Goal: Communication & Community: Ask a question

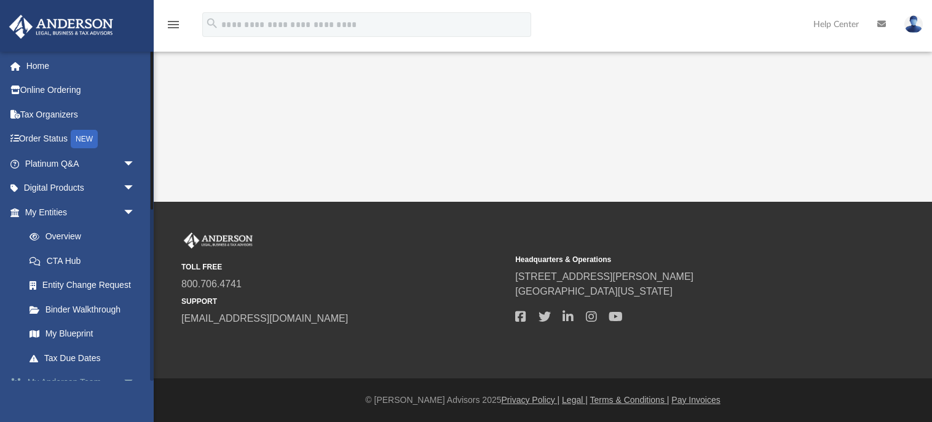
scroll to position [4, 0]
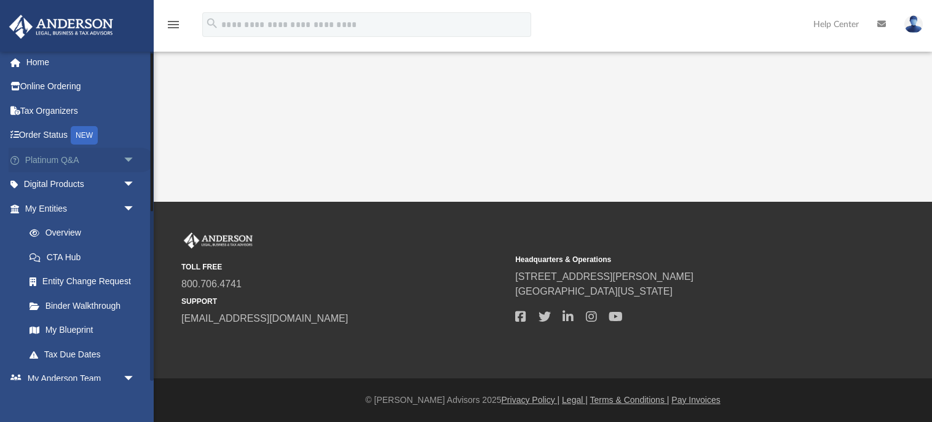
click at [130, 159] on span "arrow_drop_down" at bounding box center [135, 159] width 25 height 25
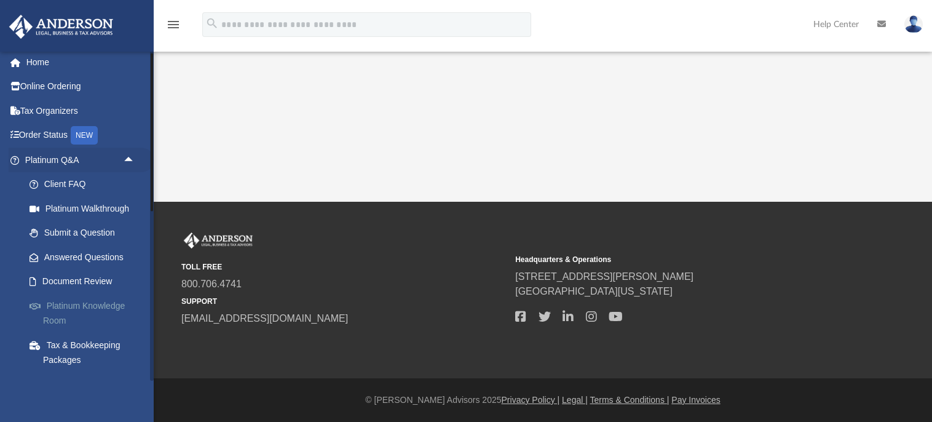
click at [95, 308] on link "Platinum Knowledge Room" at bounding box center [85, 312] width 136 height 39
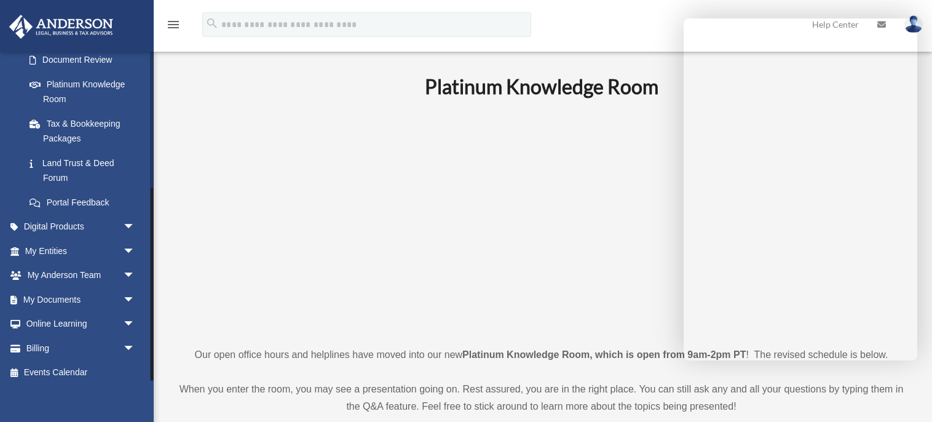
scroll to position [232, 0]
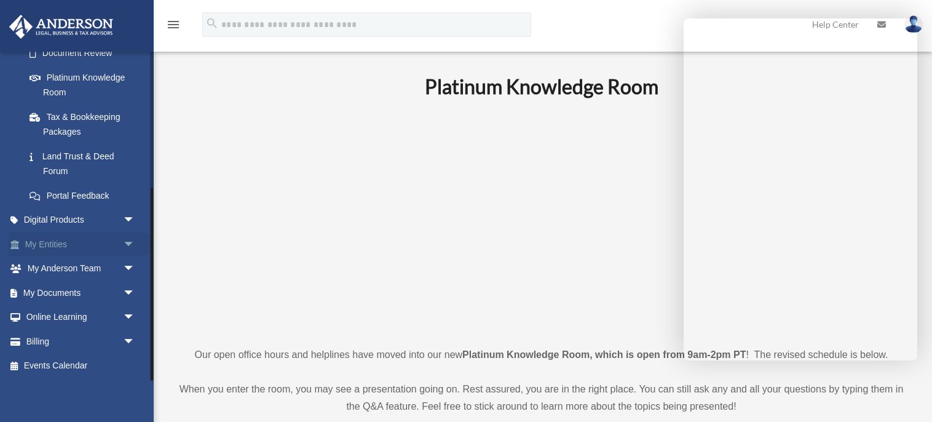
click at [132, 241] on span "arrow_drop_down" at bounding box center [135, 244] width 25 height 25
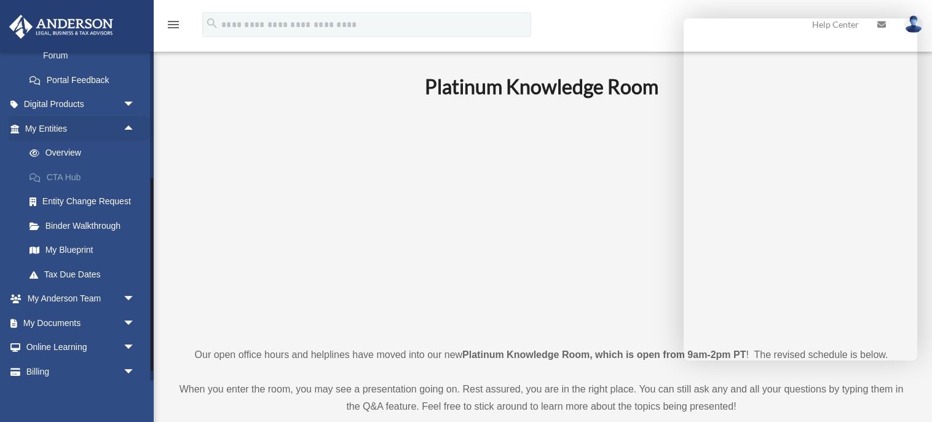
scroll to position [351, 0]
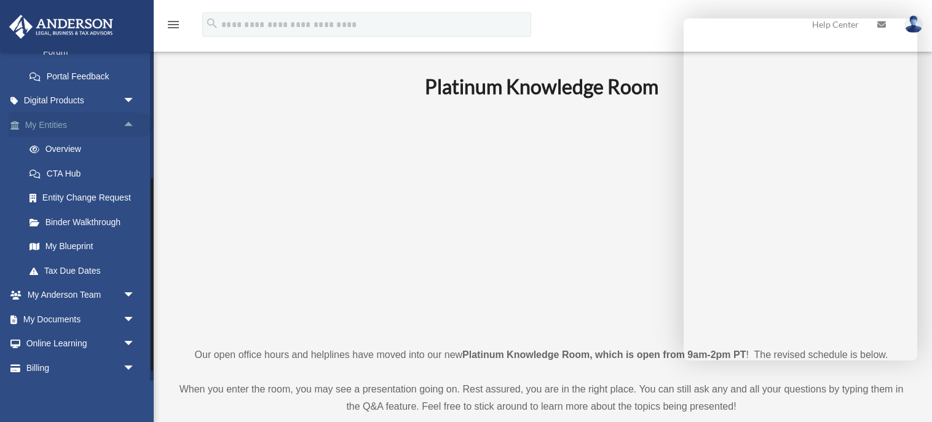
click at [53, 119] on link "My Entities arrow_drop_up" at bounding box center [81, 124] width 145 height 25
click at [87, 321] on link "My Documents arrow_drop_down" at bounding box center [81, 319] width 145 height 25
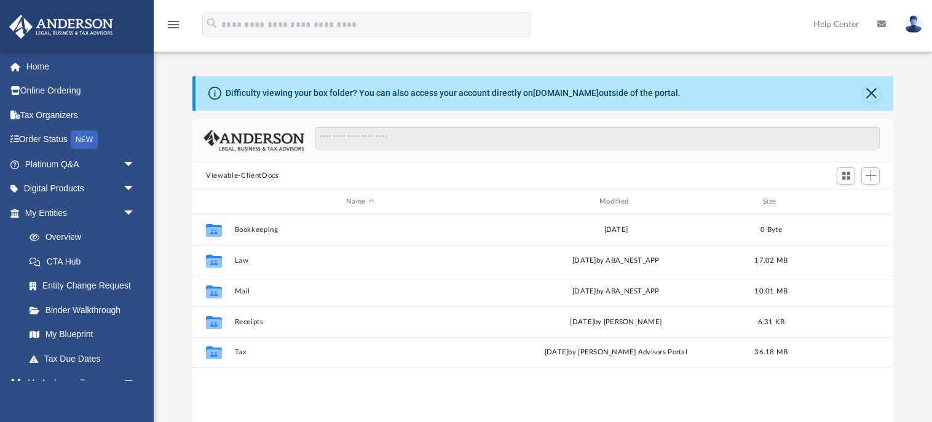
scroll to position [279, 701]
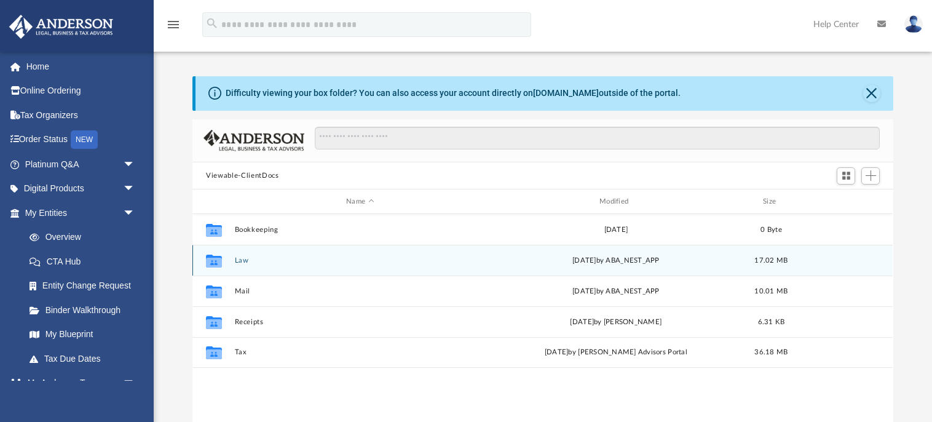
click at [214, 259] on icon "grid" at bounding box center [214, 262] width 16 height 10
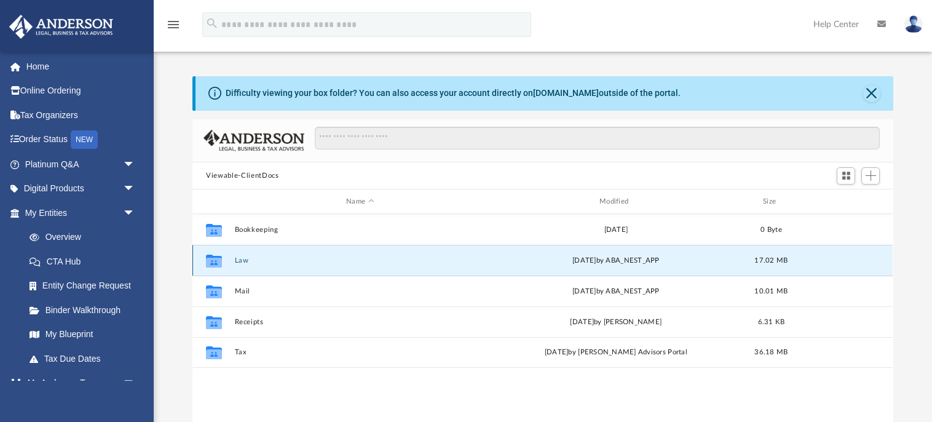
click at [214, 259] on icon "grid" at bounding box center [214, 262] width 16 height 10
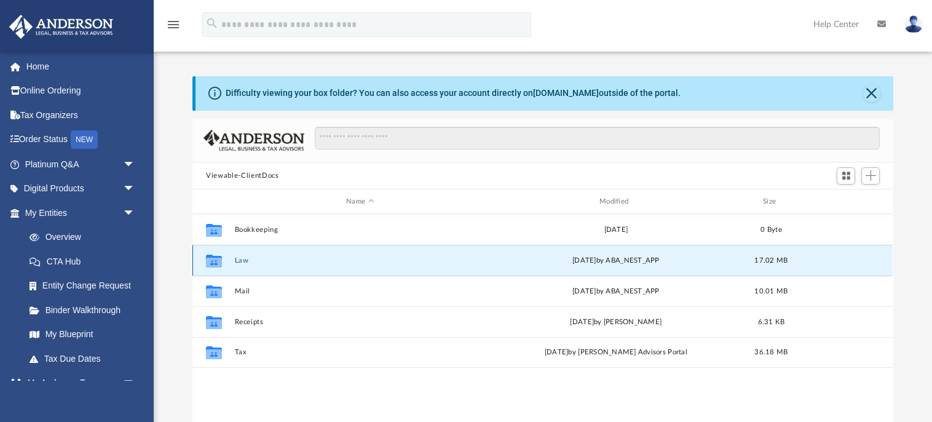
click at [214, 259] on icon "grid" at bounding box center [214, 262] width 16 height 10
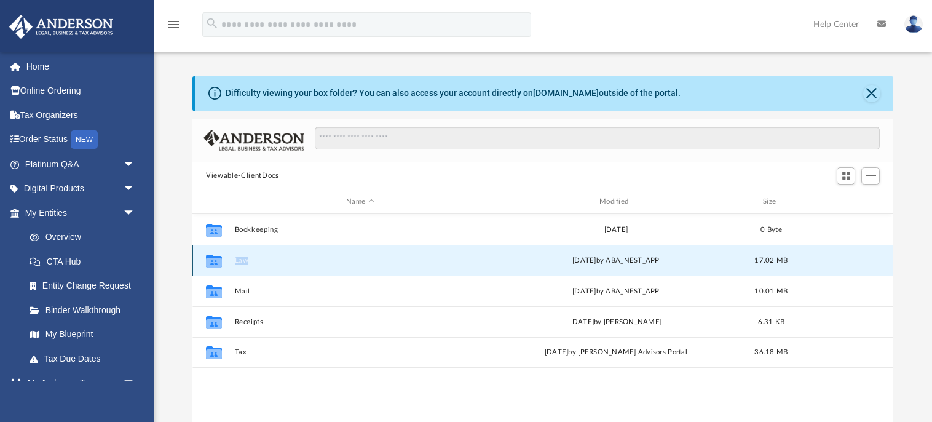
click at [214, 259] on icon "grid" at bounding box center [214, 262] width 16 height 10
click at [243, 258] on button "Law" at bounding box center [360, 260] width 251 height 8
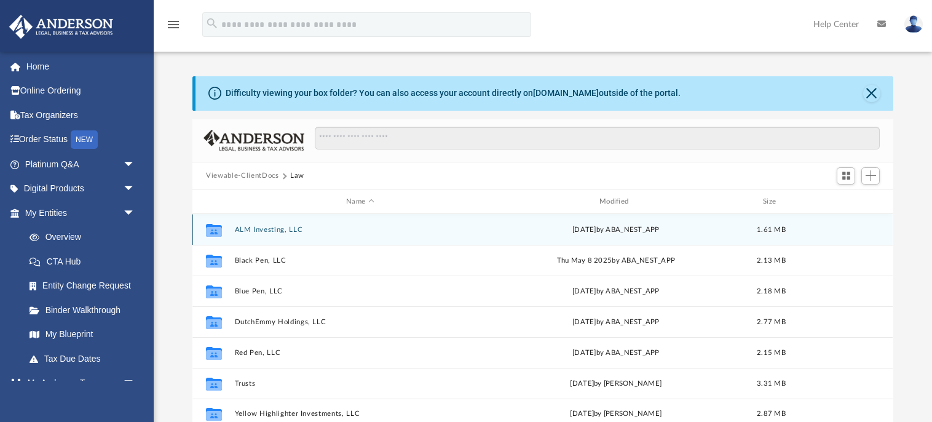
click at [241, 228] on button "ALM Investing, LLC" at bounding box center [360, 230] width 251 height 8
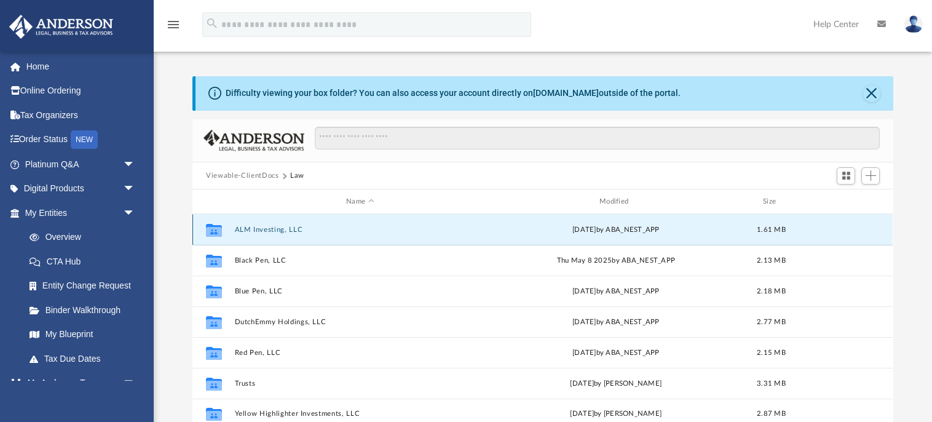
click at [241, 228] on button "ALM Investing, LLC" at bounding box center [360, 230] width 251 height 8
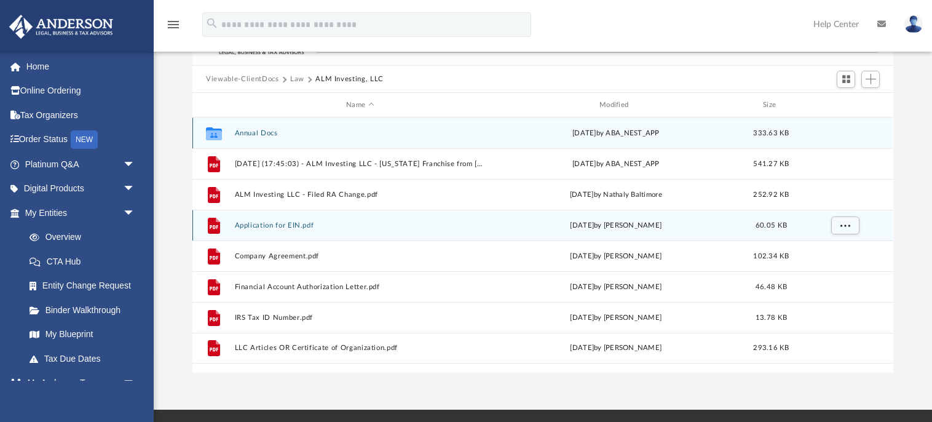
scroll to position [96, 0]
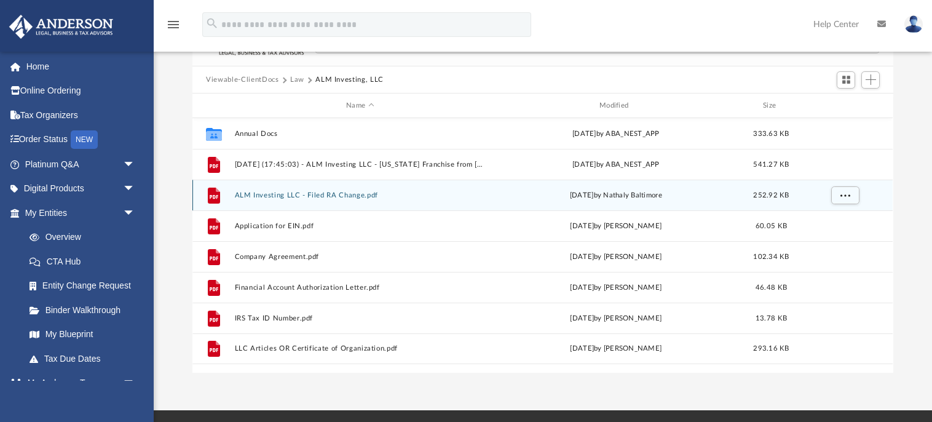
click at [264, 191] on button "ALM Investing LLC - Filed RA Change.pdf" at bounding box center [360, 195] width 251 height 8
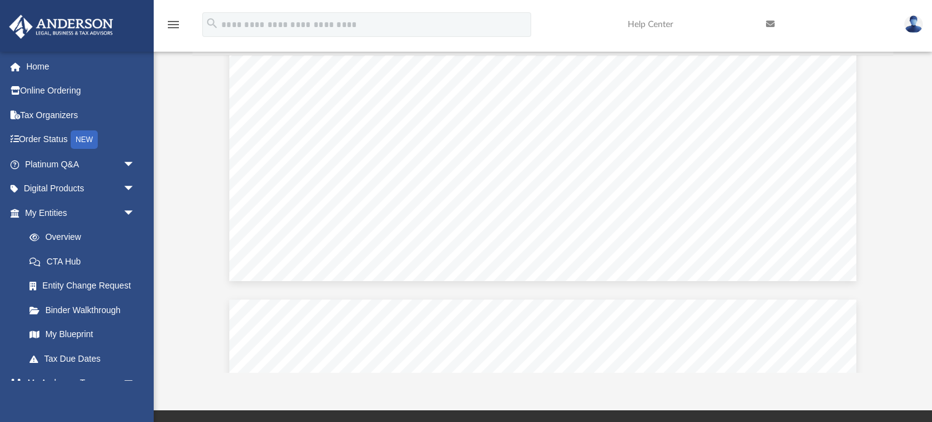
scroll to position [594, 0]
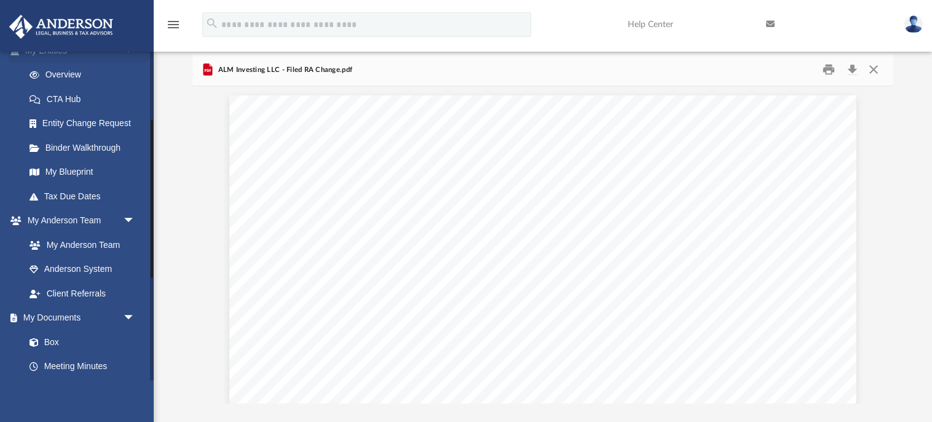
scroll to position [179, 0]
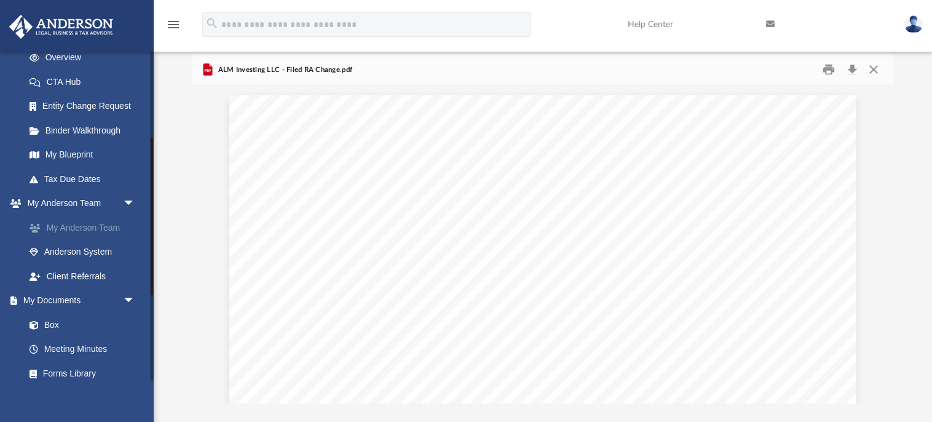
click at [64, 229] on link "My Anderson Team" at bounding box center [85, 227] width 136 height 25
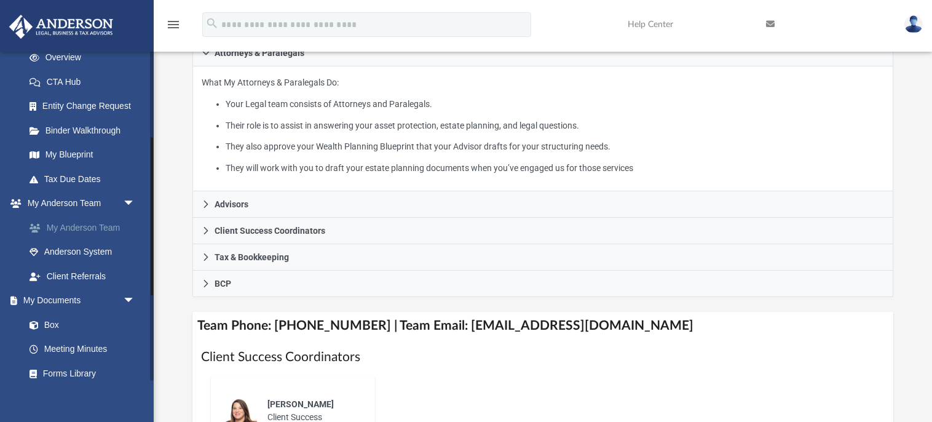
scroll to position [224, 0]
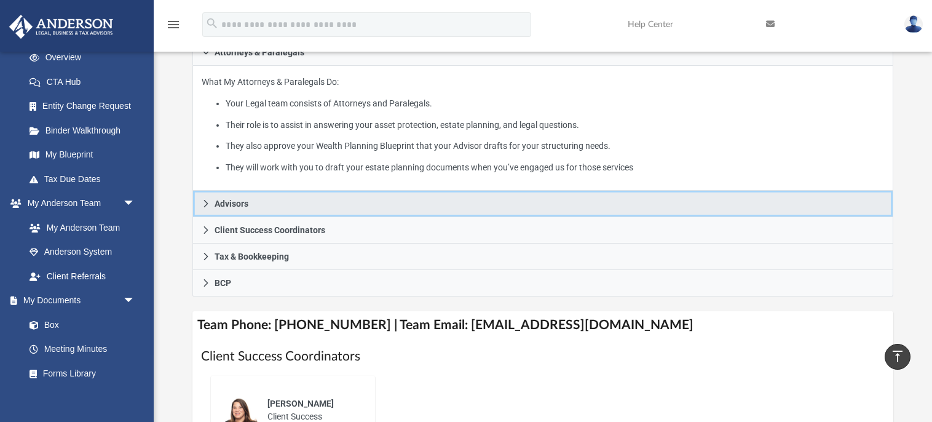
click at [260, 203] on link "Advisors" at bounding box center [542, 203] width 700 height 26
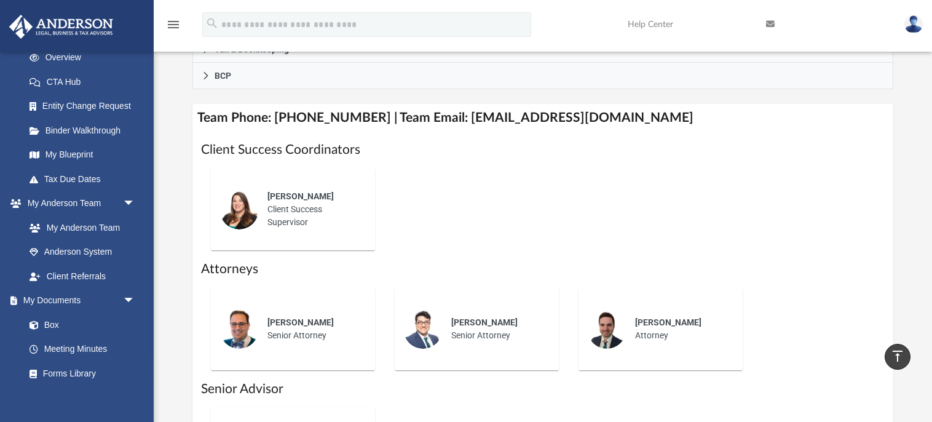
scroll to position [445, 0]
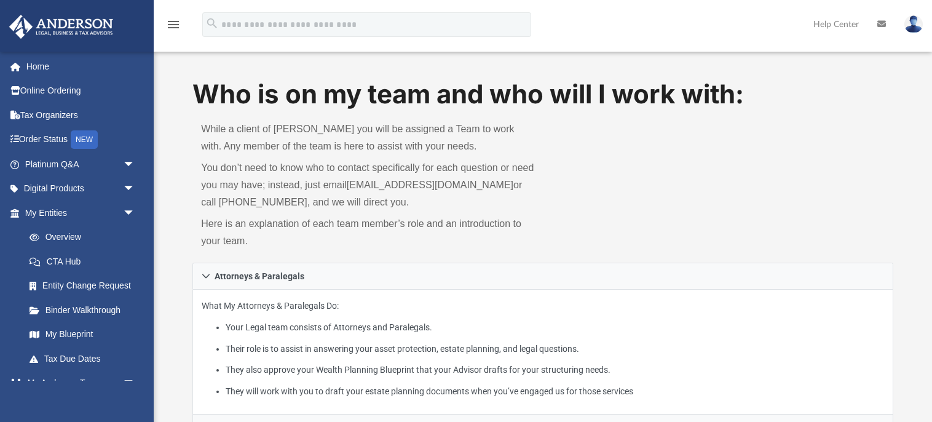
scroll to position [445, 0]
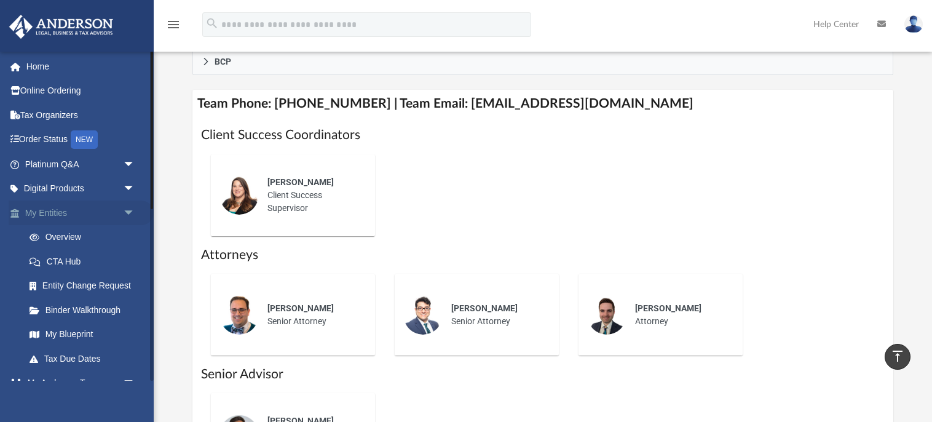
click at [65, 213] on link "My Entities arrow_drop_down" at bounding box center [81, 212] width 145 height 25
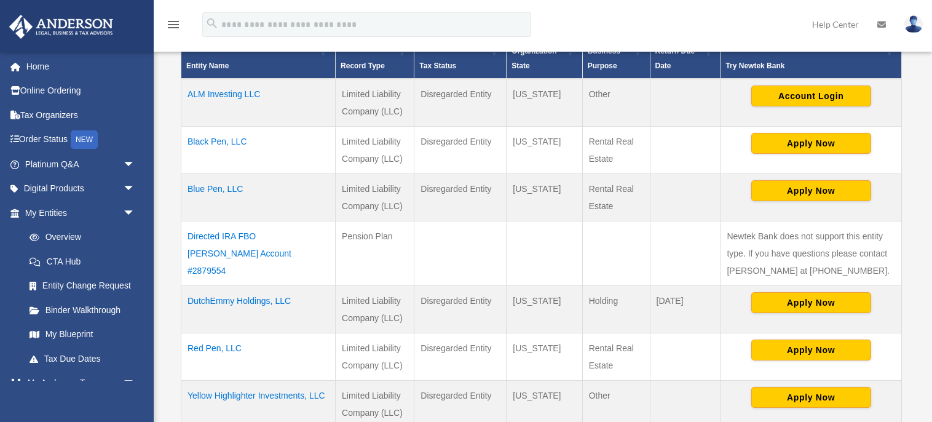
scroll to position [289, 0]
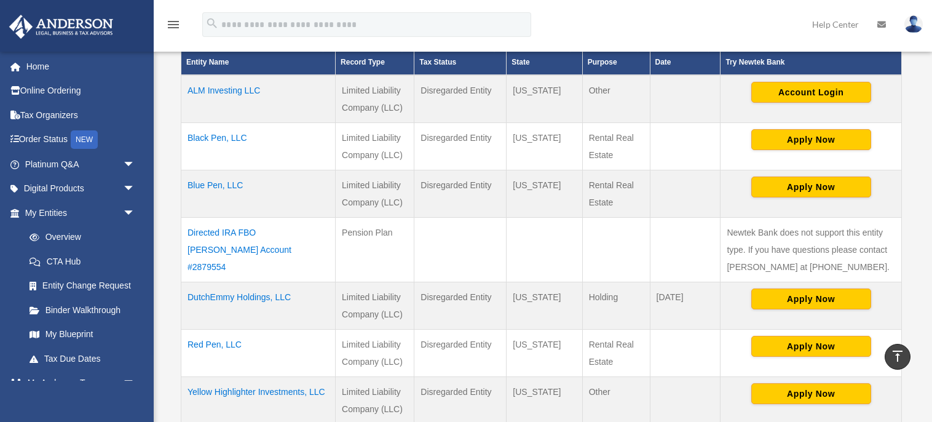
click at [243, 142] on td "Black Pen, LLC" at bounding box center [258, 145] width 154 height 47
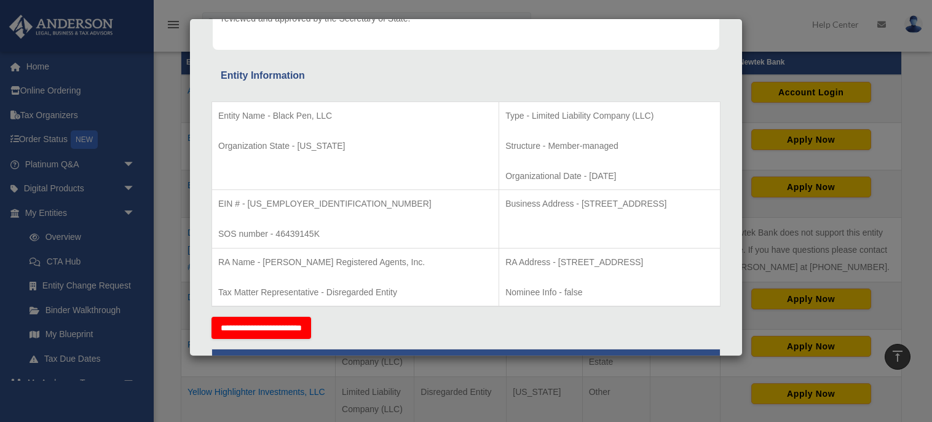
scroll to position [0, 0]
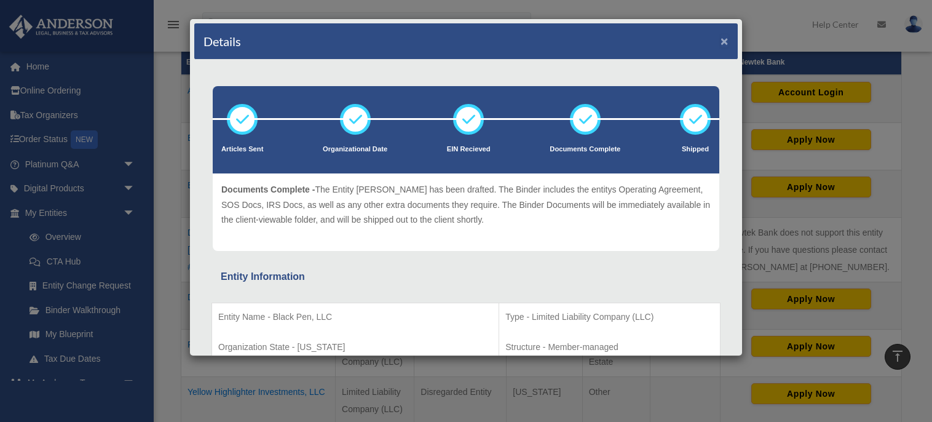
click at [723, 40] on button "×" at bounding box center [724, 40] width 8 height 13
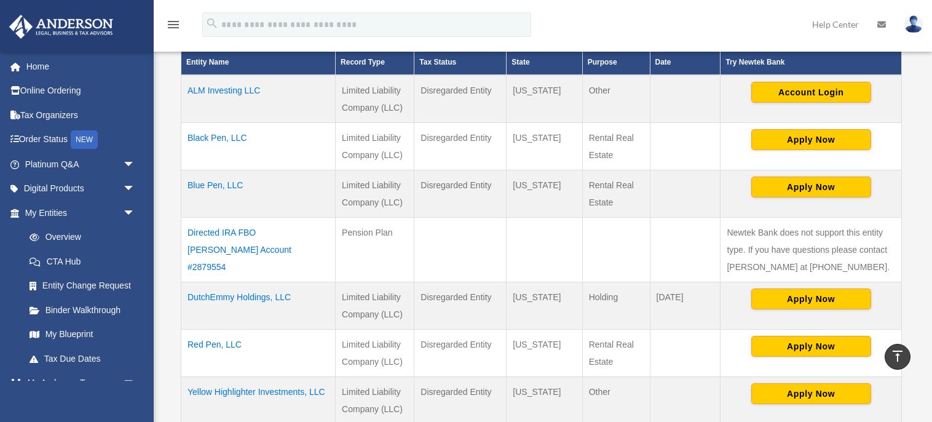
click at [276, 392] on td "Yellow Highlighter Investments, LLC" at bounding box center [258, 400] width 154 height 48
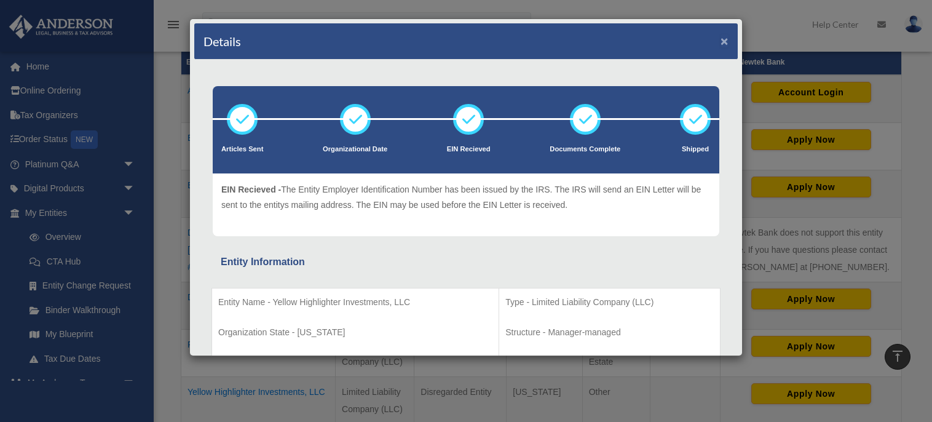
click at [723, 41] on button "×" at bounding box center [724, 40] width 8 height 13
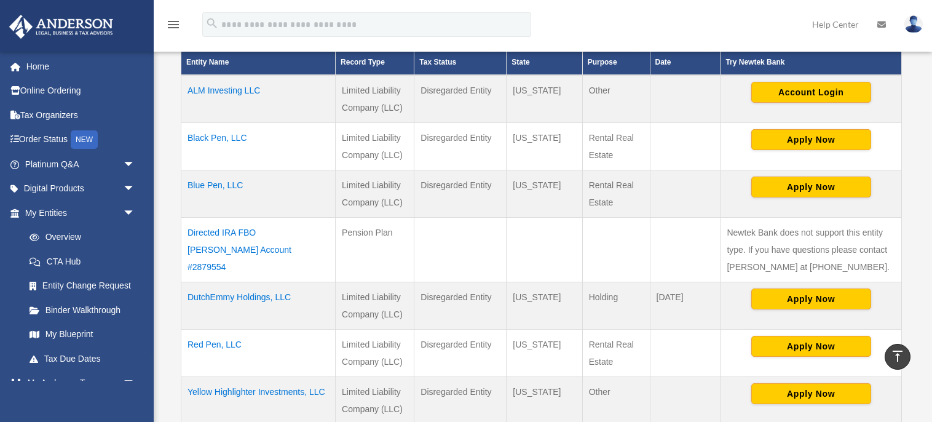
click at [230, 87] on td "ALM Investing LLC" at bounding box center [258, 99] width 154 height 48
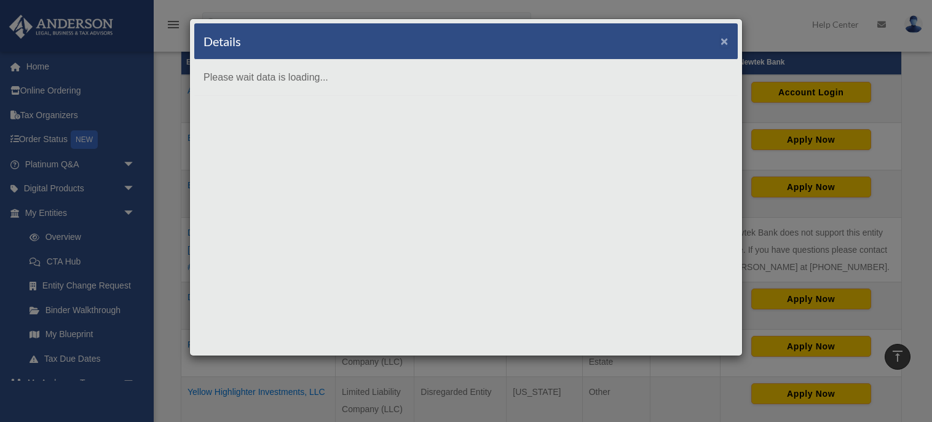
click at [723, 41] on button "×" at bounding box center [724, 40] width 8 height 13
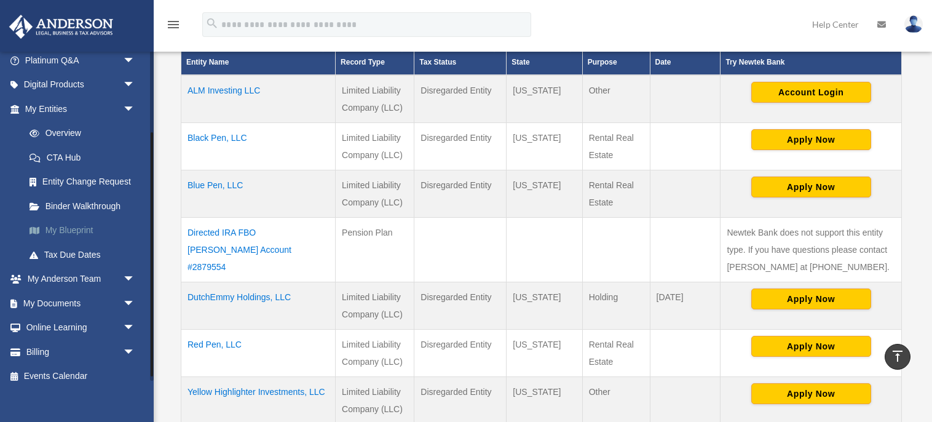
scroll to position [114, 0]
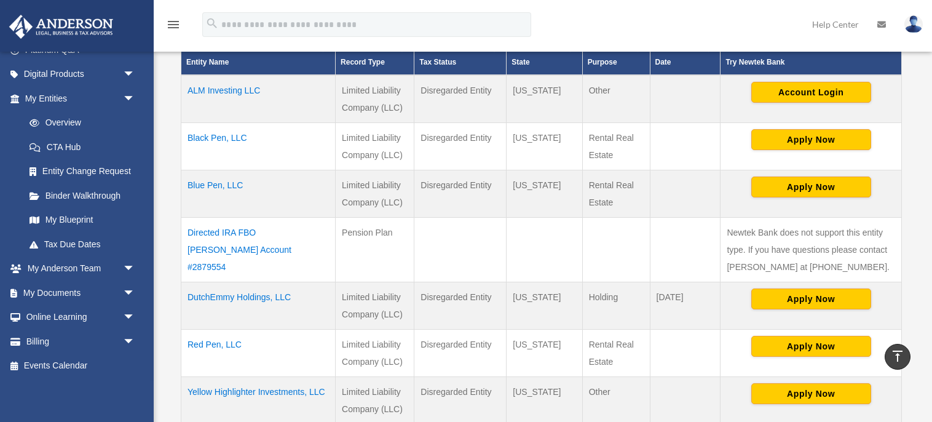
click at [206, 182] on td "Blue Pen, LLC" at bounding box center [258, 193] width 154 height 47
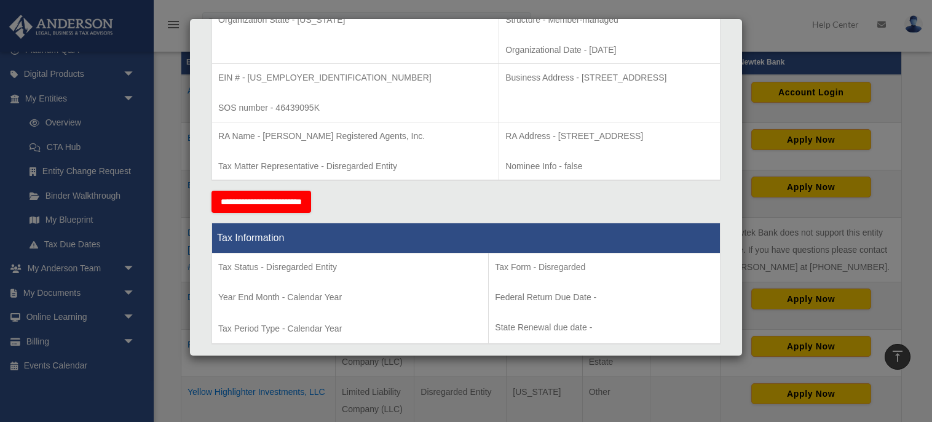
scroll to position [0, 0]
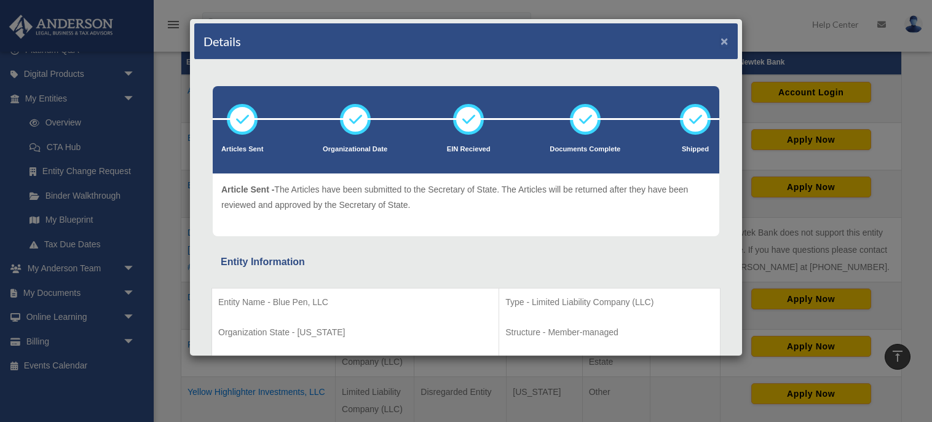
click at [725, 40] on button "×" at bounding box center [724, 40] width 8 height 13
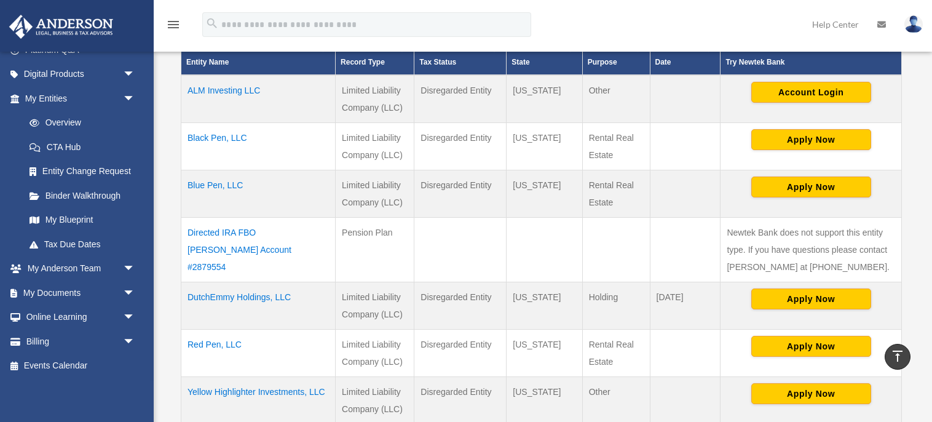
click at [229, 90] on td "ALM Investing LLC" at bounding box center [258, 99] width 154 height 48
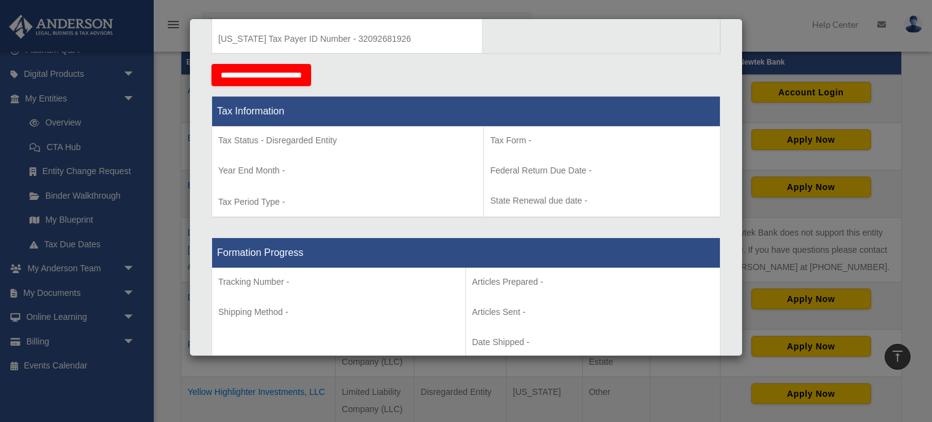
scroll to position [501, 0]
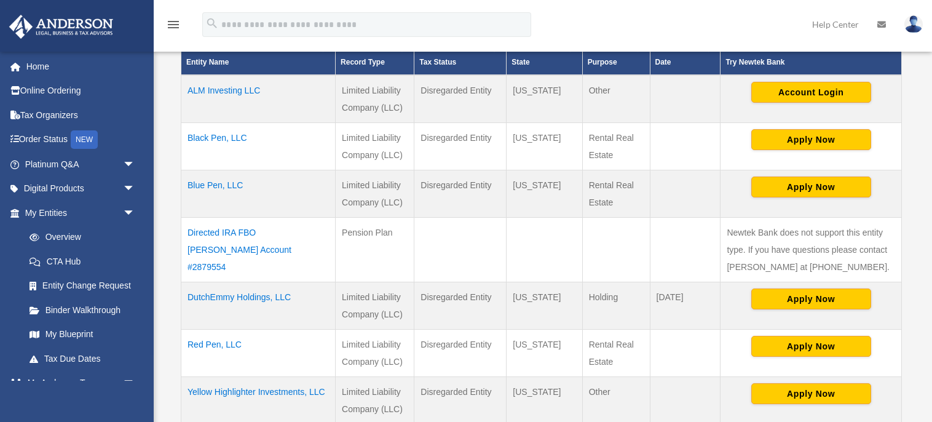
scroll to position [289, 0]
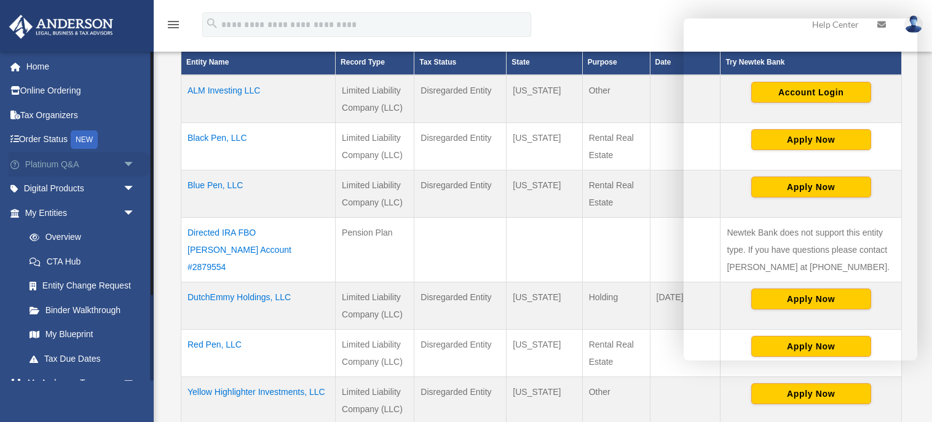
click at [58, 161] on link "Platinum Q&A arrow_drop_down" at bounding box center [81, 164] width 145 height 25
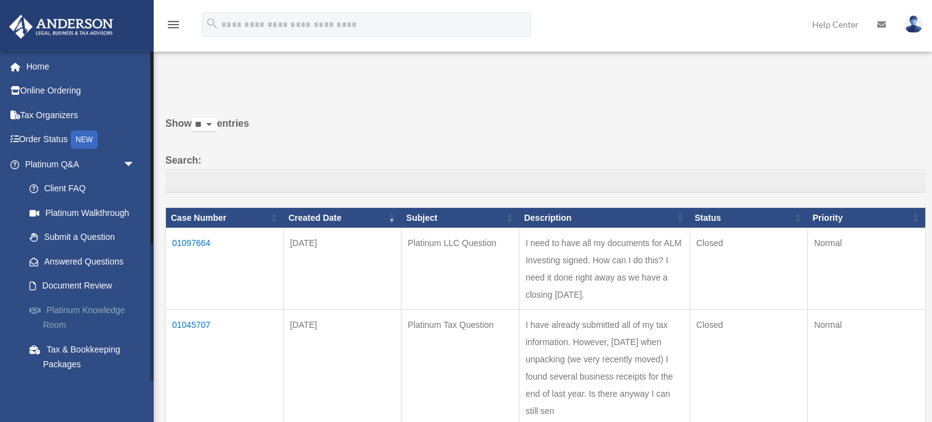
click at [84, 312] on link "Platinum Knowledge Room" at bounding box center [85, 316] width 136 height 39
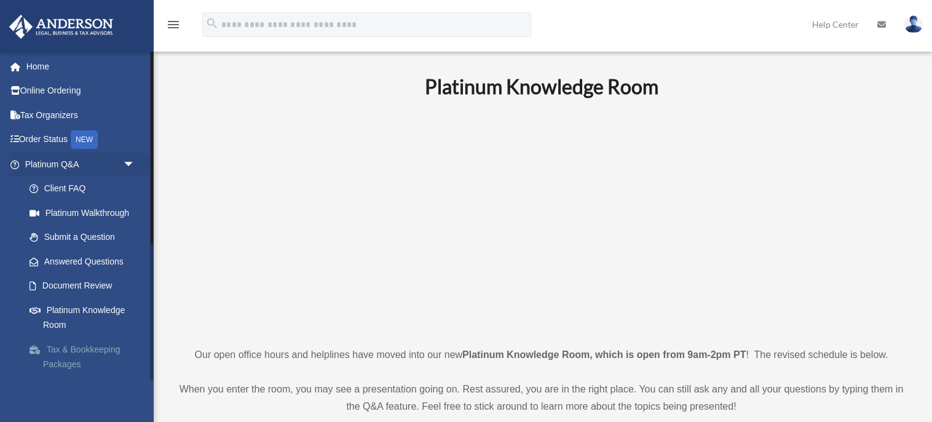
click at [67, 337] on link "Tax & Bookkeeping Packages" at bounding box center [85, 356] width 136 height 39
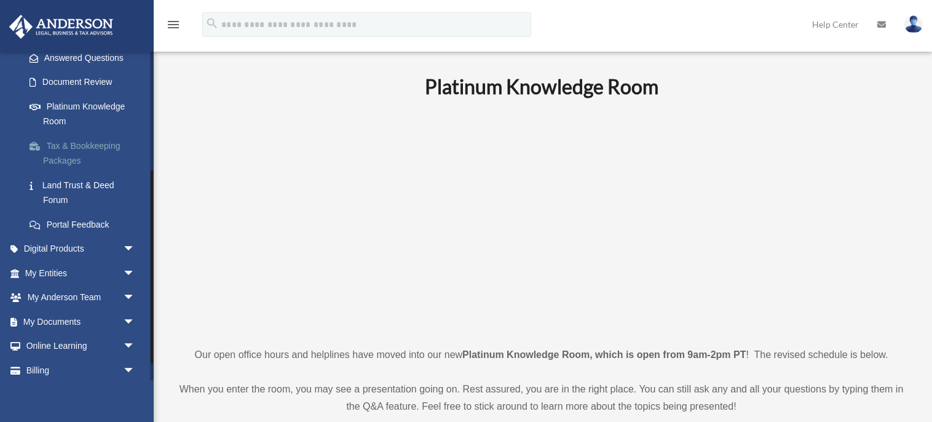
scroll to position [232, 0]
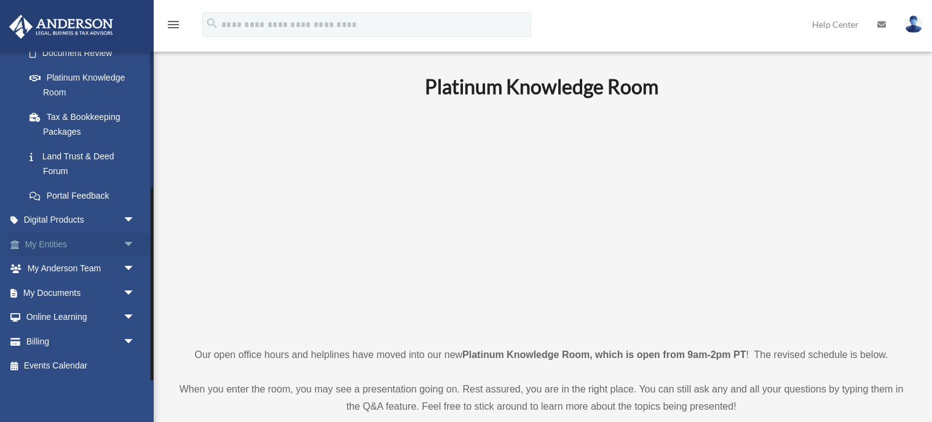
click at [130, 243] on span "arrow_drop_down" at bounding box center [135, 244] width 25 height 25
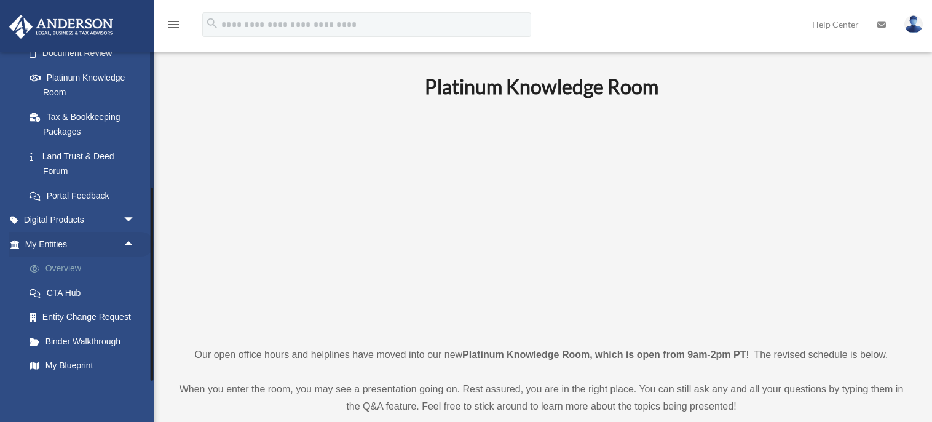
click at [61, 269] on link "Overview" at bounding box center [85, 268] width 136 height 25
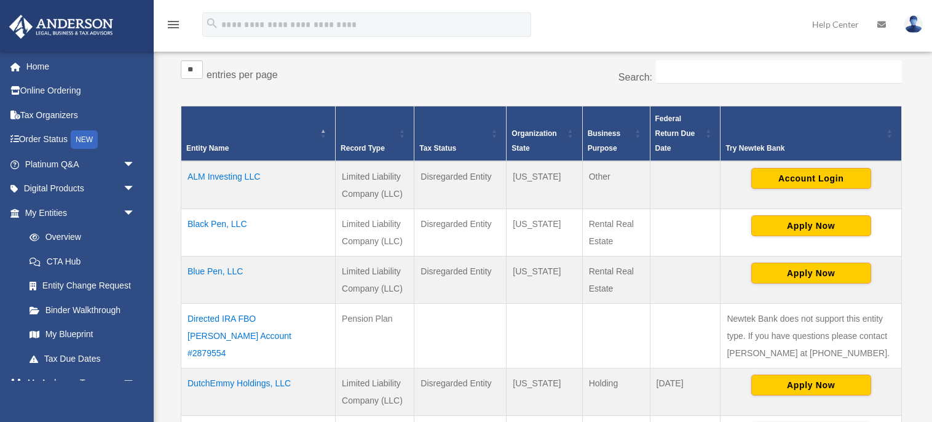
scroll to position [202, 0]
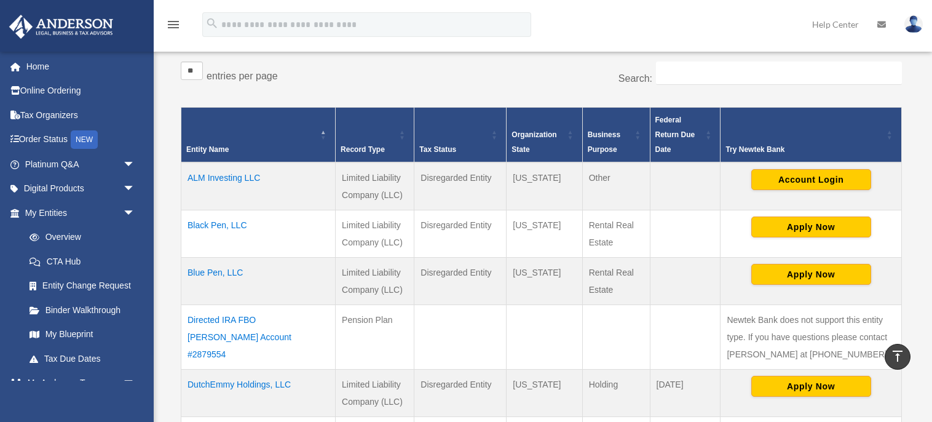
click at [224, 224] on td "Black Pen, LLC" at bounding box center [258, 233] width 154 height 47
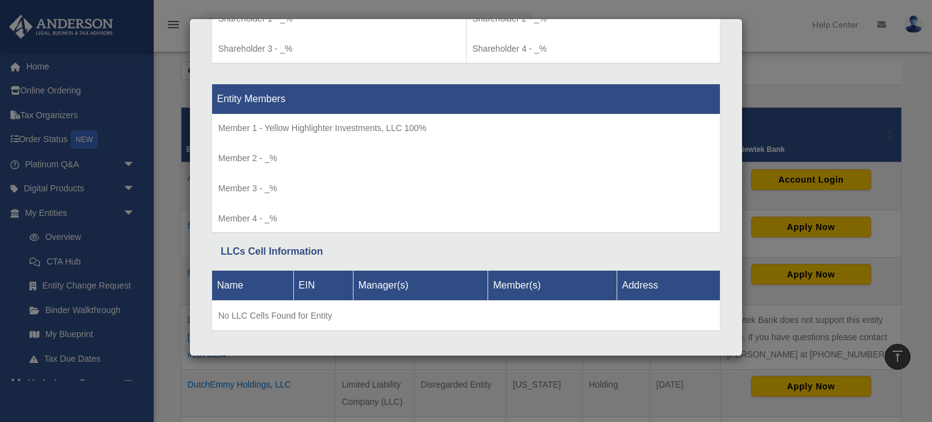
scroll to position [1124, 0]
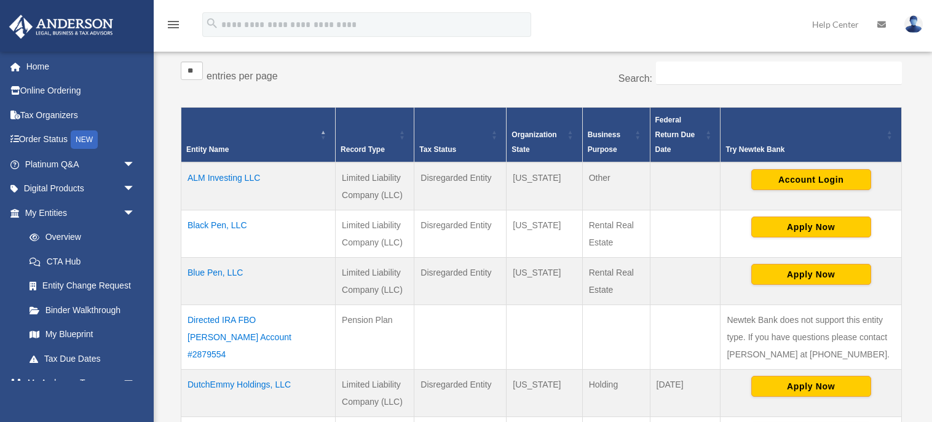
scroll to position [202, 0]
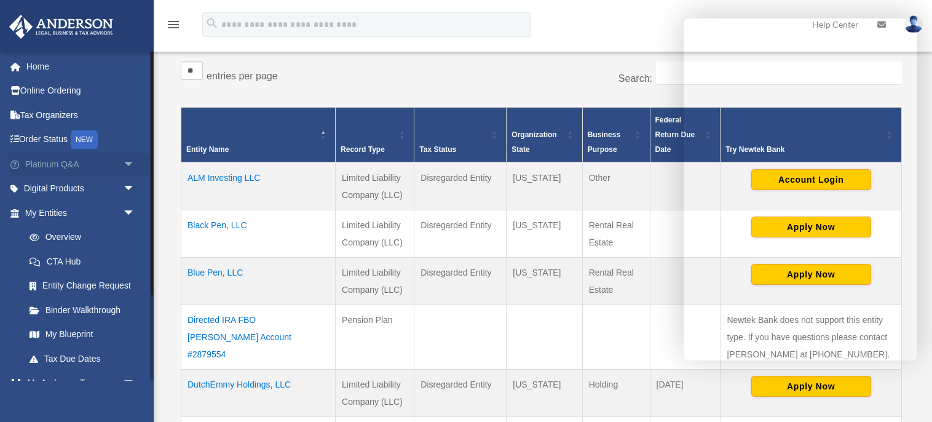
click at [127, 162] on span "arrow_drop_down" at bounding box center [135, 164] width 25 height 25
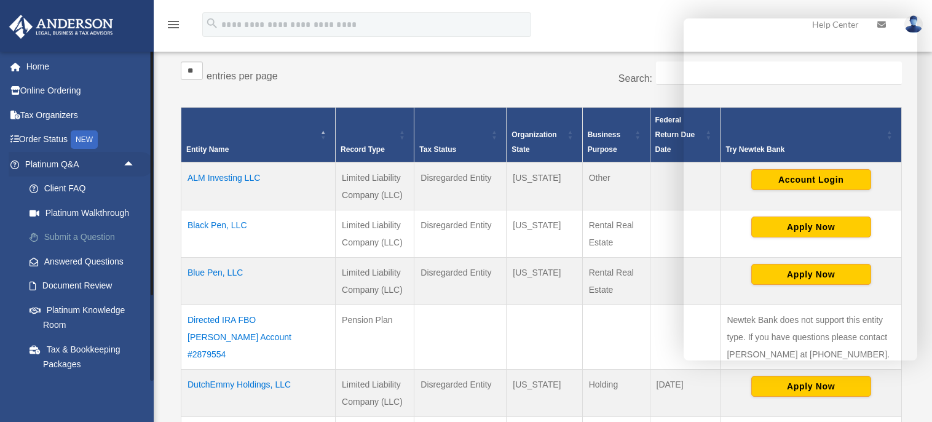
click at [101, 238] on link "Submit a Question" at bounding box center [85, 237] width 136 height 25
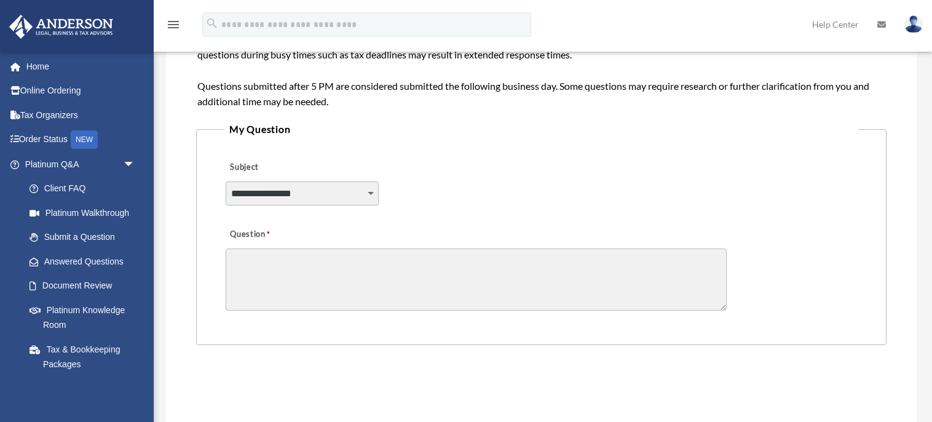
scroll to position [233, 0]
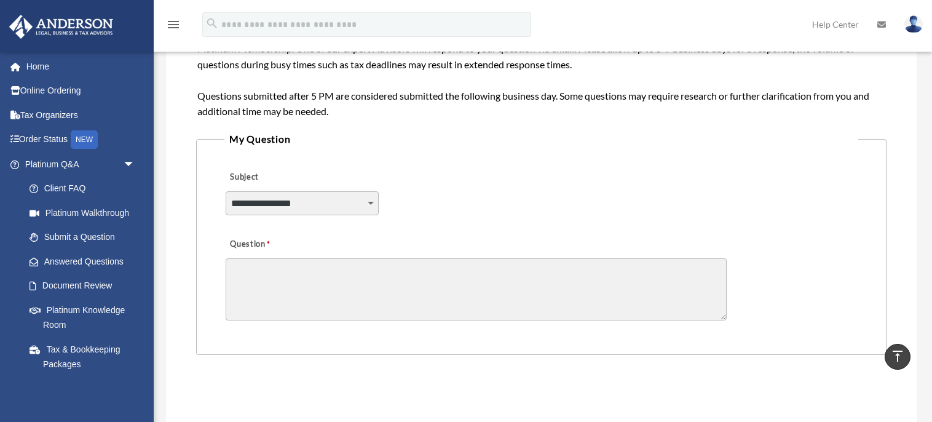
click at [364, 203] on select "**********" at bounding box center [303, 202] width 154 height 23
select select "******"
click at [226, 191] on select "**********" at bounding box center [303, 202] width 154 height 23
click at [234, 273] on textarea "Question" at bounding box center [476, 289] width 501 height 62
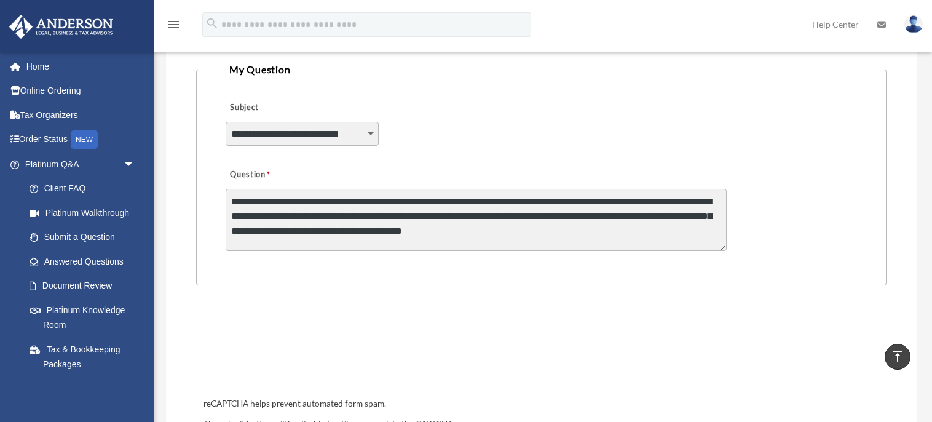
scroll to position [355, 0]
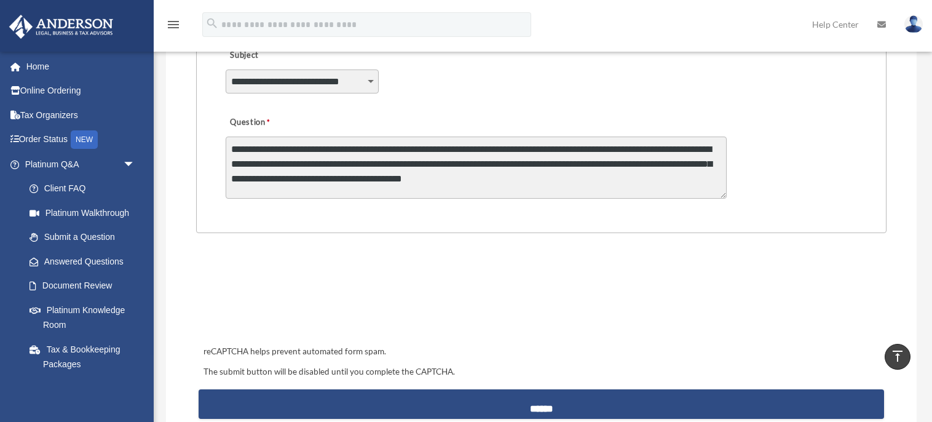
type textarea "**********"
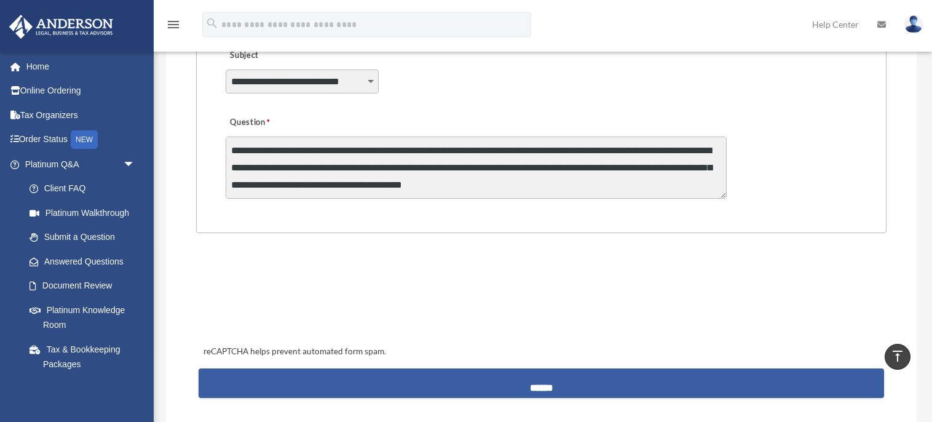
click at [535, 385] on input "******" at bounding box center [540, 382] width 685 height 29
